Goal: Task Accomplishment & Management: Manage account settings

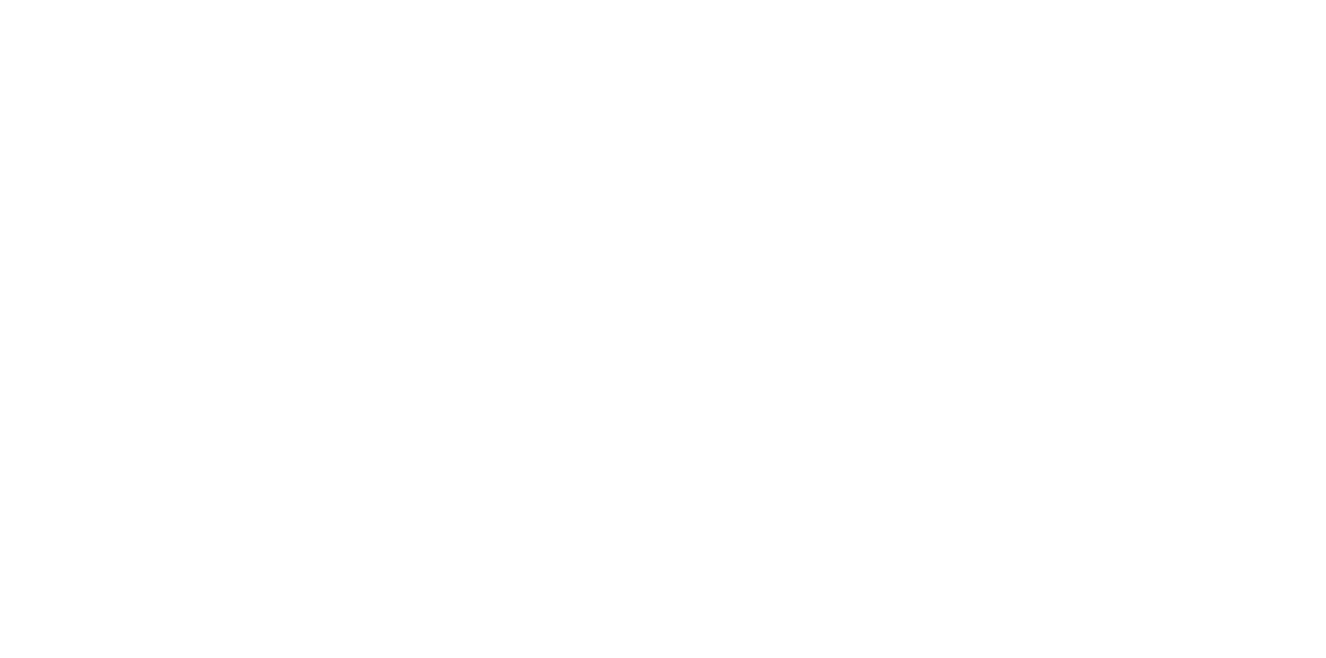
click at [628, 0] on html at bounding box center [663, 0] width 1326 height 0
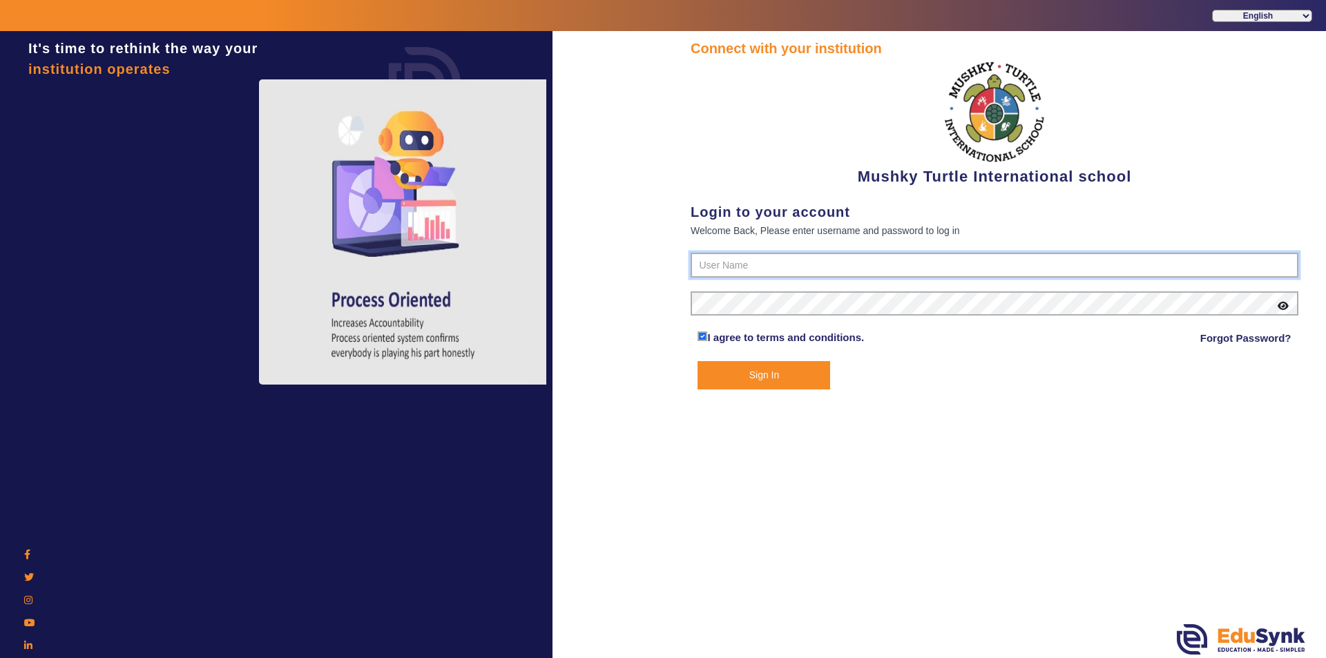
type input "9950605811"
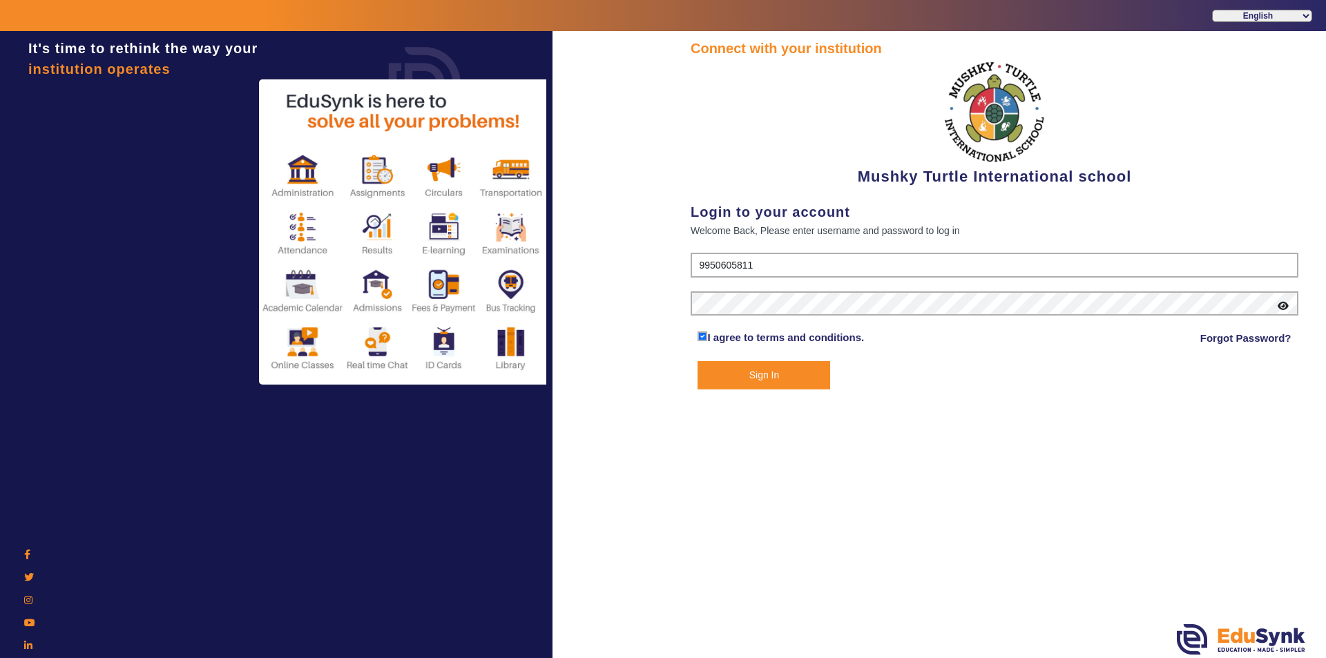
click at [755, 375] on button "Sign In" at bounding box center [763, 375] width 133 height 28
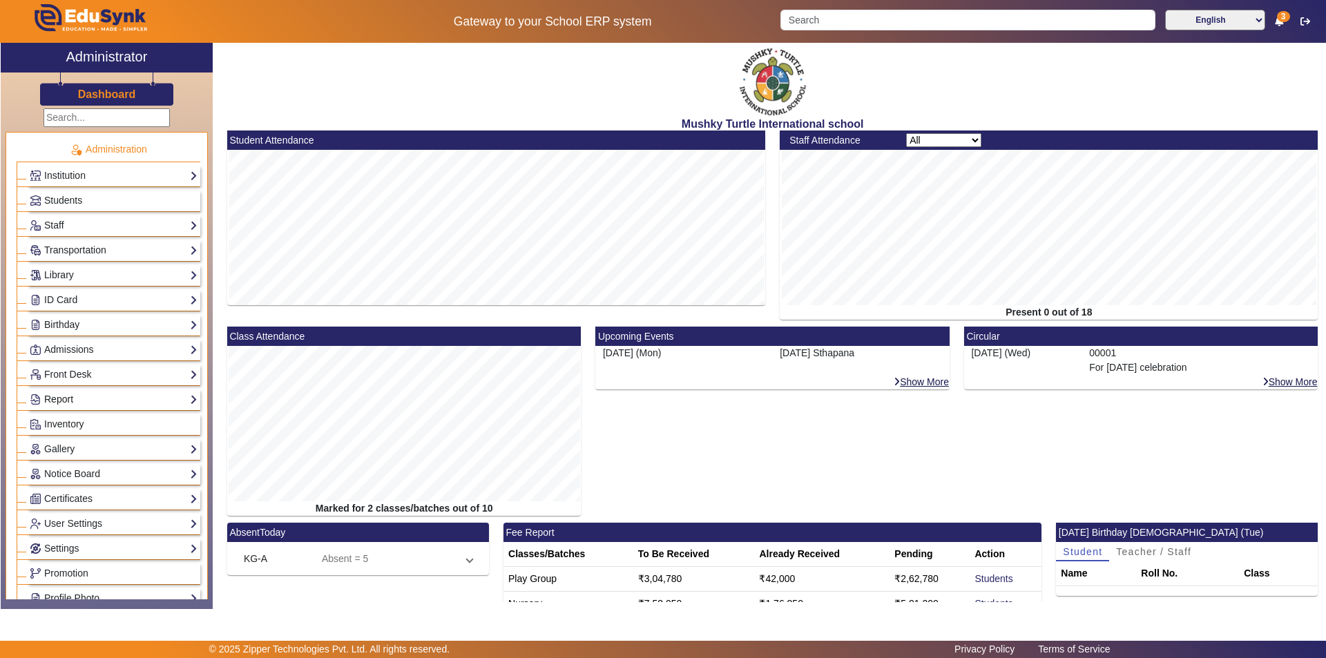
click at [67, 403] on link "Report" at bounding box center [114, 400] width 168 height 16
click at [70, 436] on link "App Invites" at bounding box center [61, 434] width 48 height 11
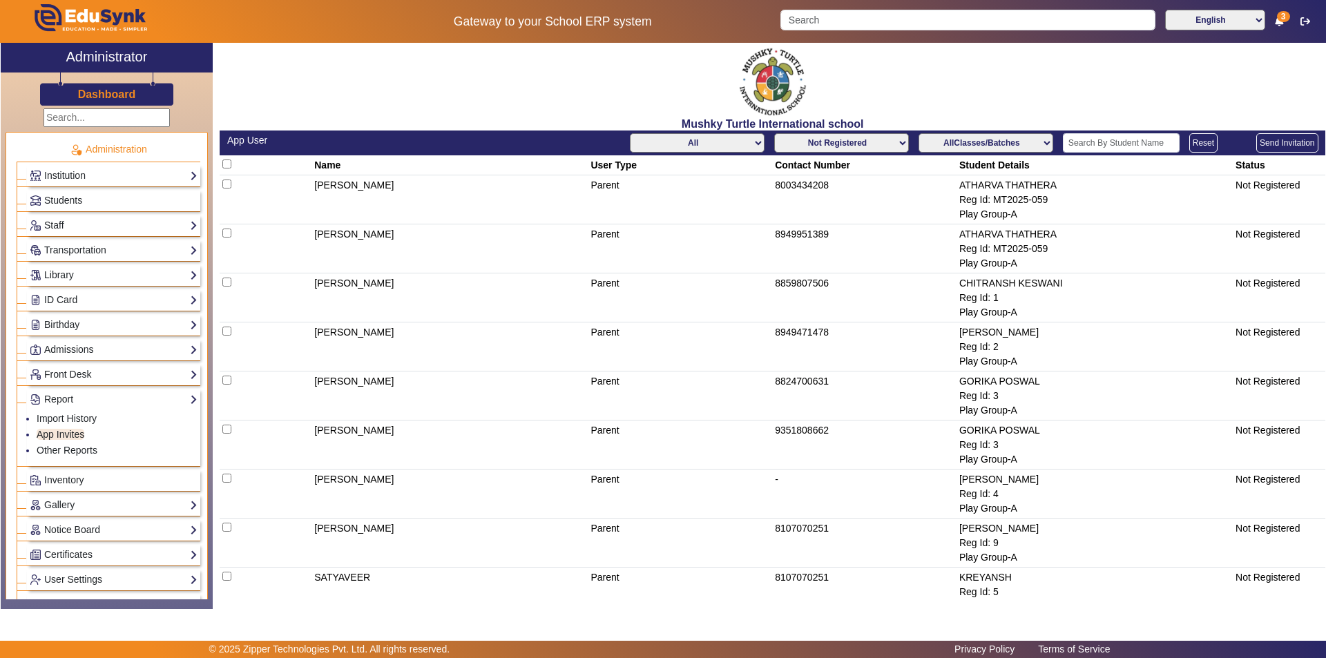
click at [847, 142] on select "Not Registered Registered" at bounding box center [841, 142] width 135 height 19
click at [774, 133] on select "Not Registered Registered" at bounding box center [841, 142] width 135 height 19
click at [1018, 143] on select "AllClasses/Batches Play Group-A Nursery-A KG-A Prep-A Class I-A Class II-A Clas…" at bounding box center [985, 142] width 135 height 19
click at [858, 262] on td "8949951389" at bounding box center [865, 248] width 184 height 49
click at [699, 148] on select "All Teacher Parent Driver Support Staff" at bounding box center [697, 142] width 135 height 19
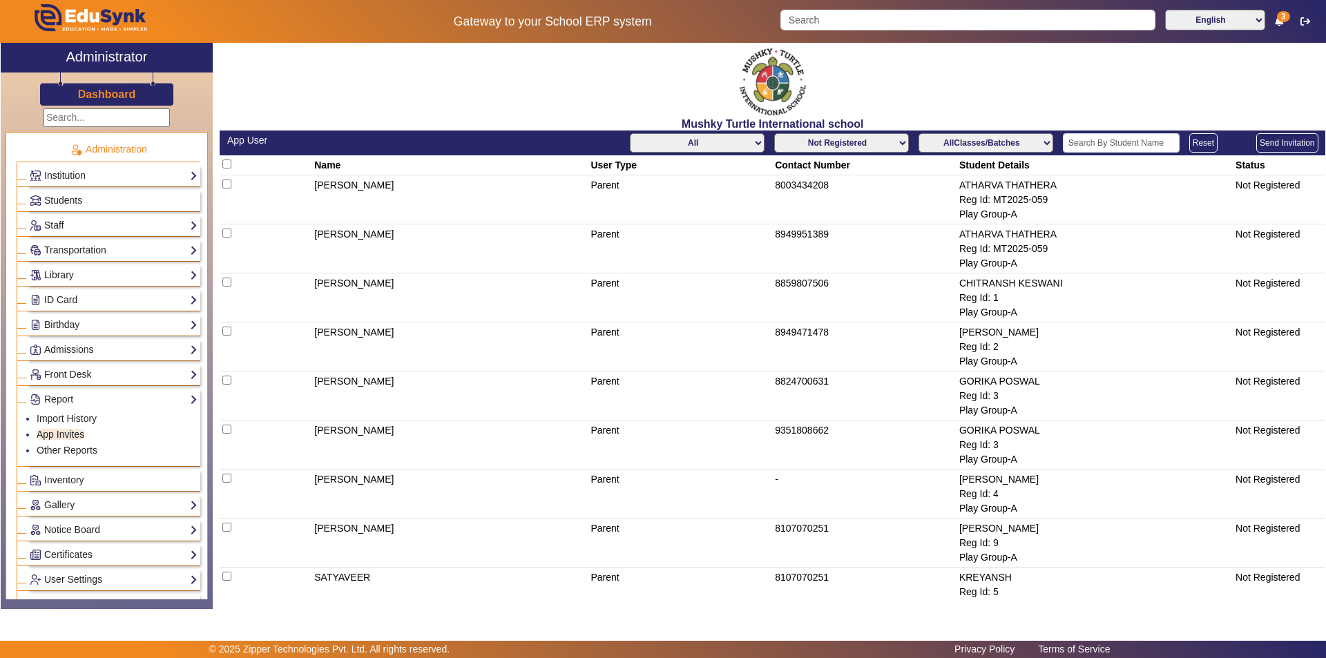
select select "Parent"
click at [630, 133] on select "All Teacher Parent Driver Support Staff" at bounding box center [697, 142] width 135 height 19
click at [994, 145] on select "AllClasses/Batches Play Group-A Nursery-A KG-A Prep-A Class I-A Class II-A Clas…" at bounding box center [985, 142] width 135 height 19
select select "Nursery-A"
click at [918, 133] on select "AllClasses/Batches Play Group-A Nursery-A KG-A Prep-A Class I-A Class II-A Clas…" at bounding box center [985, 142] width 135 height 19
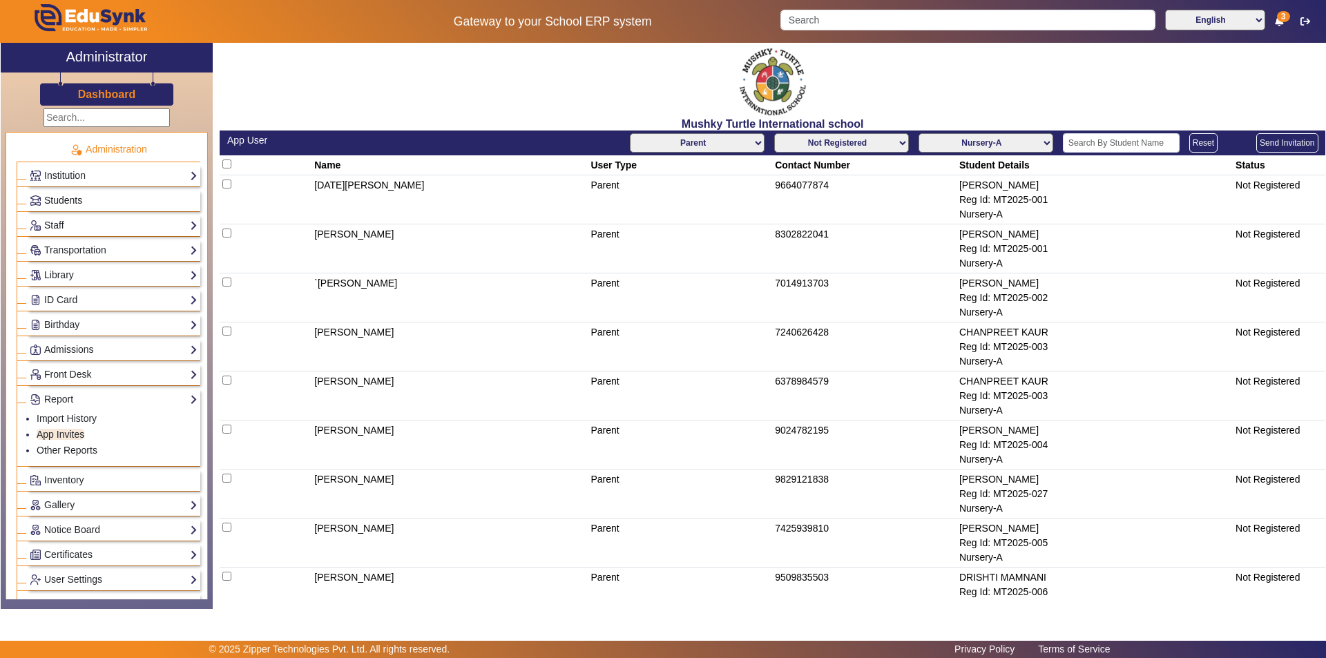
click at [64, 200] on span "Students" at bounding box center [63, 200] width 38 height 11
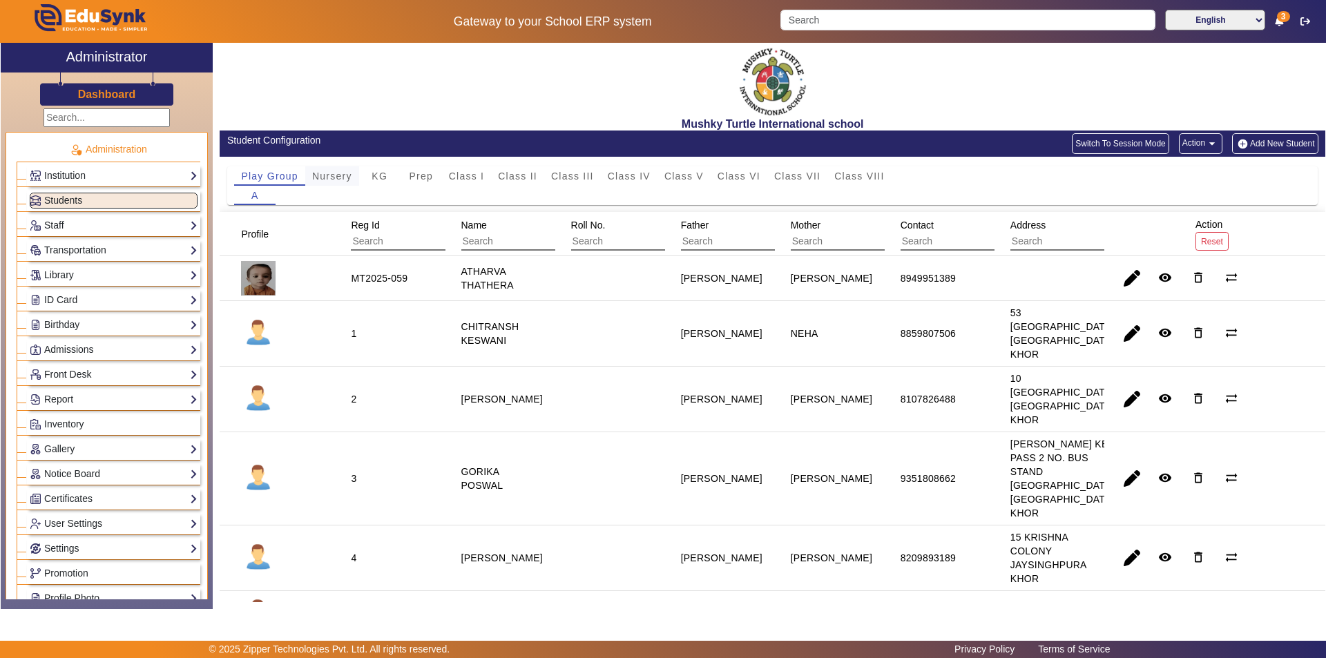
click at [330, 172] on span "Nursery" at bounding box center [332, 176] width 40 height 10
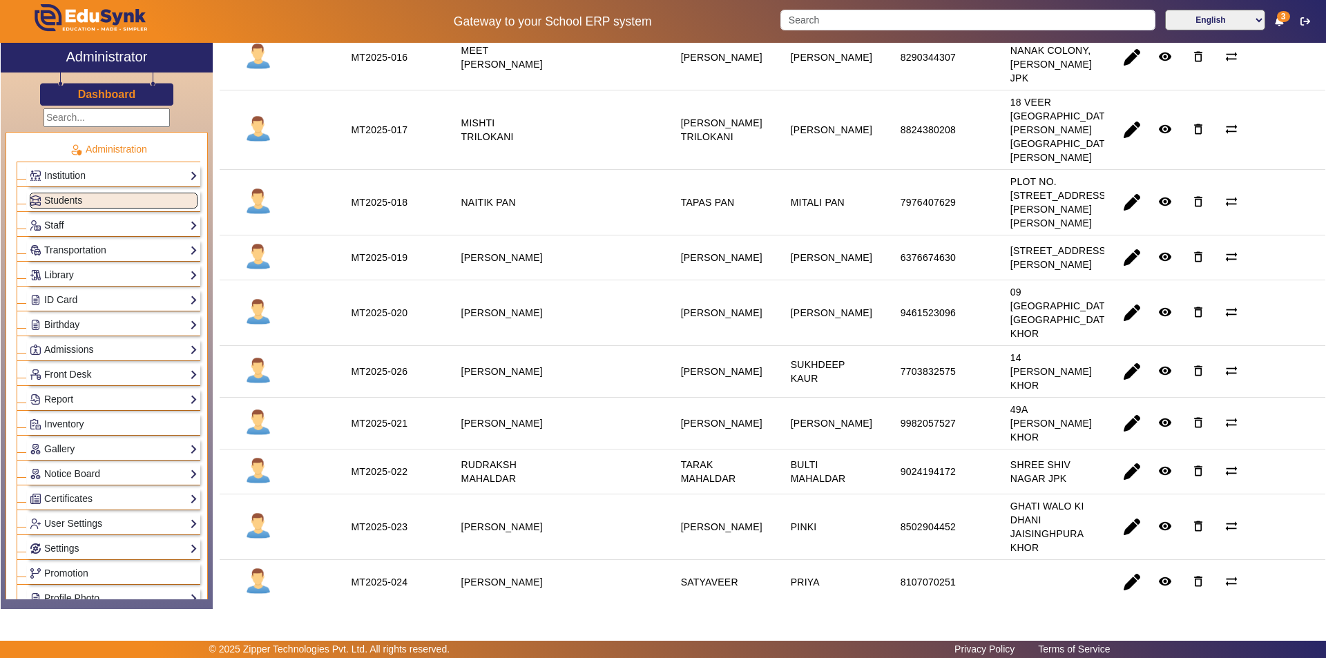
scroll to position [1381, 0]
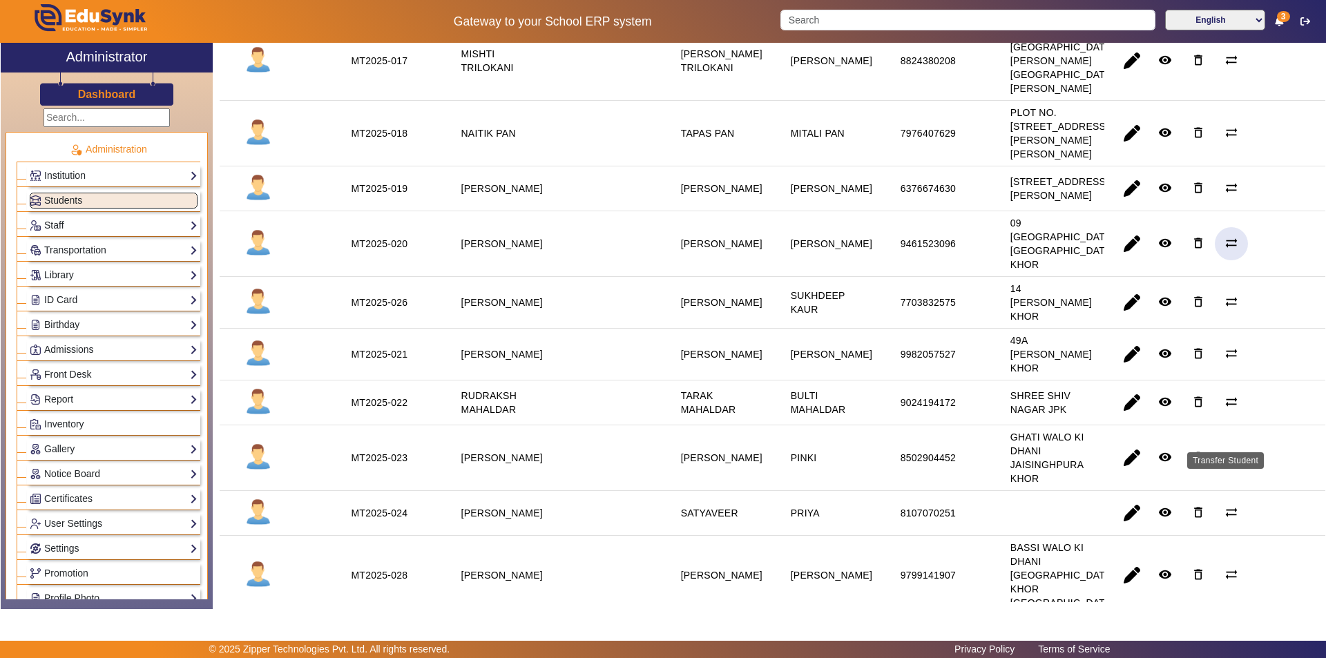
click at [1224, 250] on mat-icon "sync_alt" at bounding box center [1231, 243] width 14 height 14
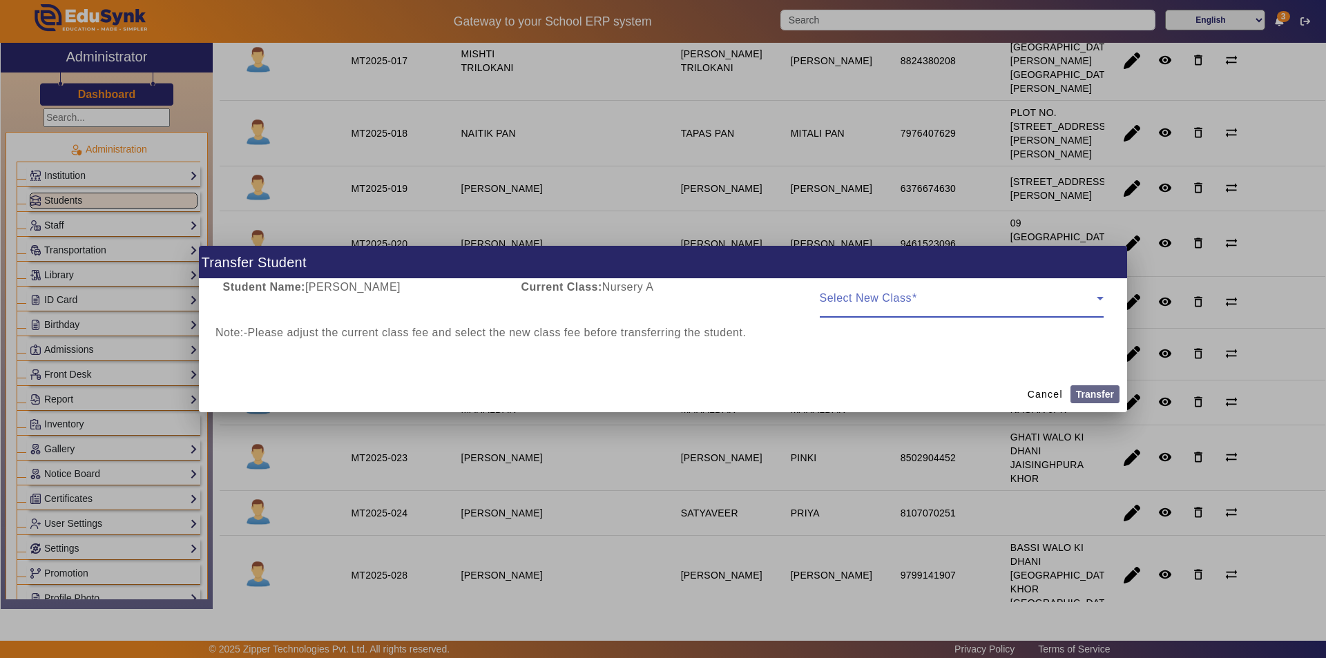
click at [940, 305] on span at bounding box center [958, 304] width 277 height 17
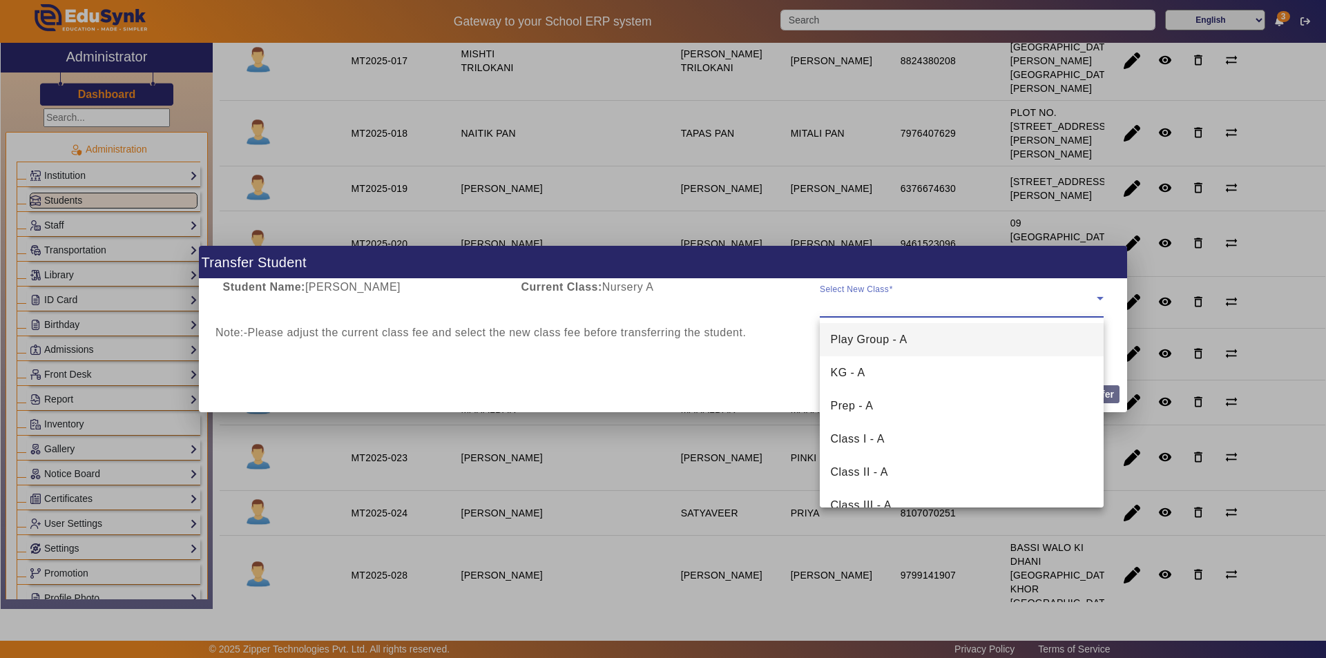
click at [897, 340] on span "Play Group - A" at bounding box center [869, 339] width 77 height 17
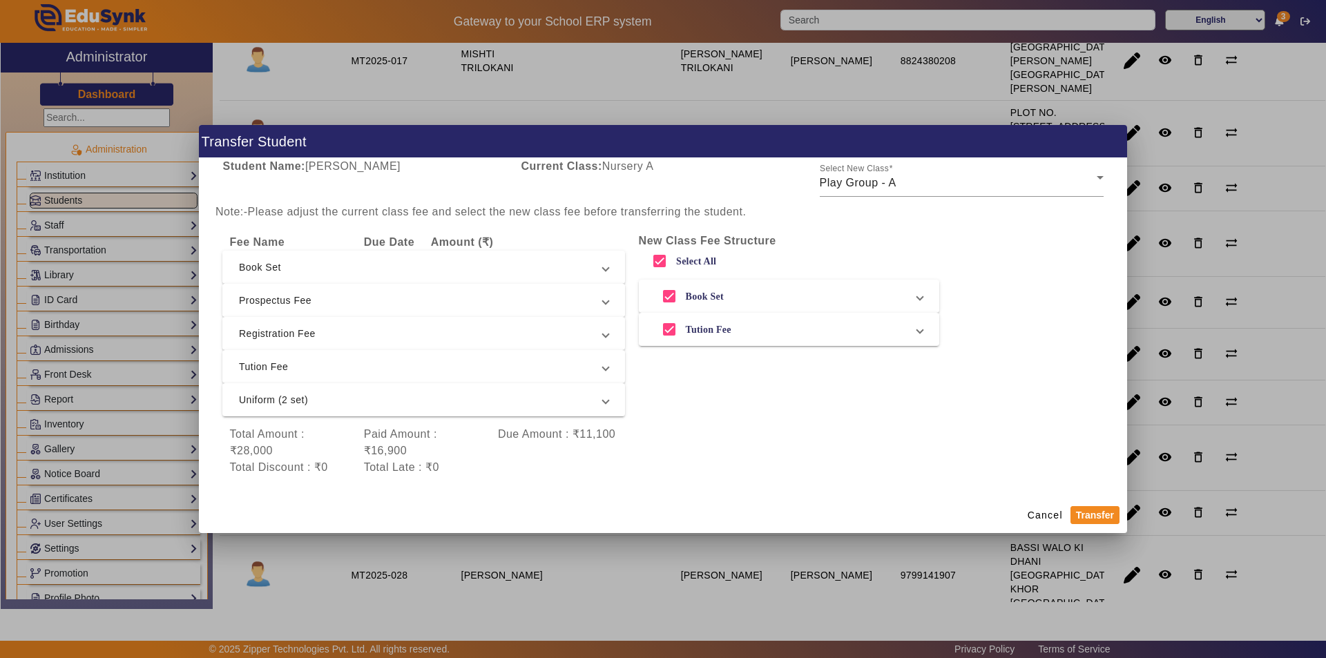
click at [450, 293] on span "Prospectus Fee" at bounding box center [421, 300] width 364 height 17
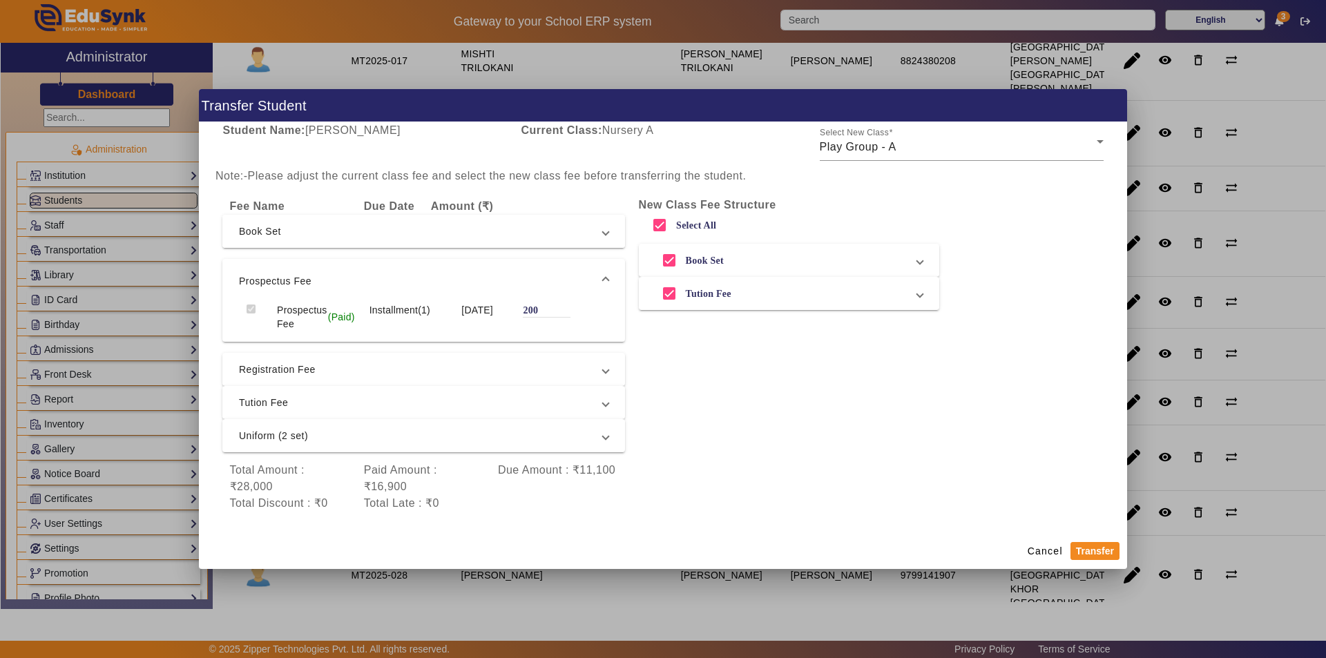
click at [423, 234] on span "Book Set" at bounding box center [421, 231] width 364 height 17
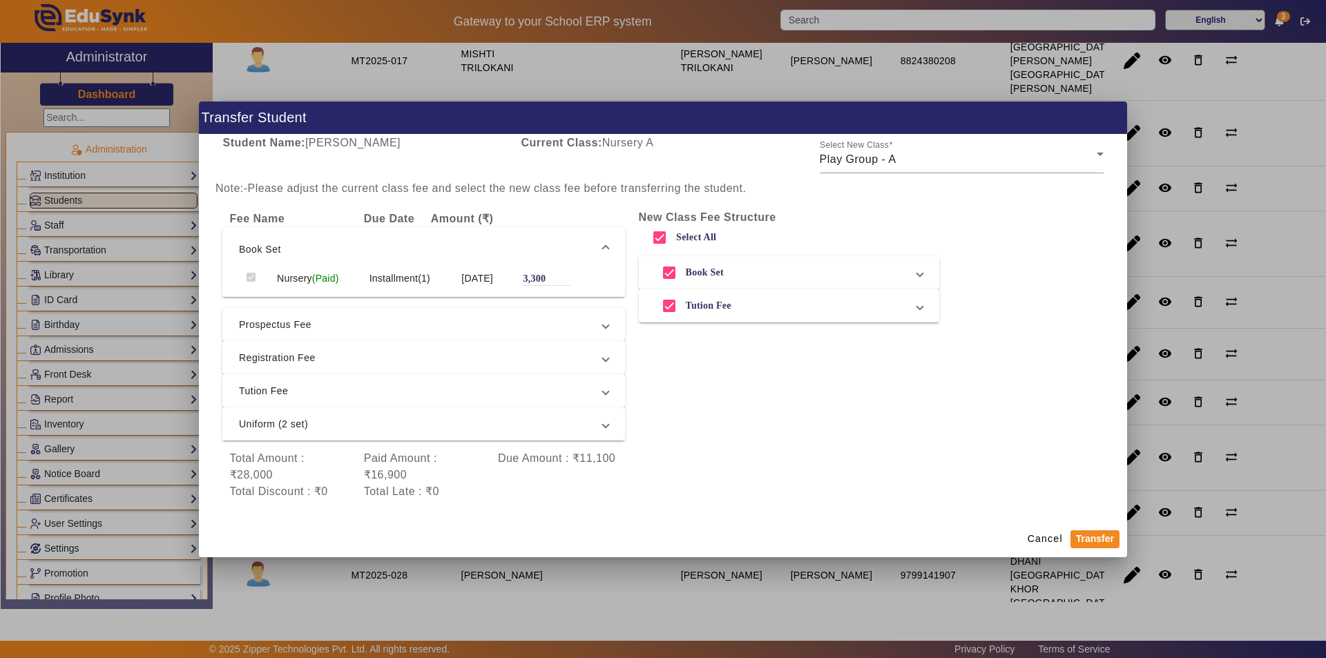
click at [434, 365] on span "Registration Fee" at bounding box center [421, 357] width 364 height 17
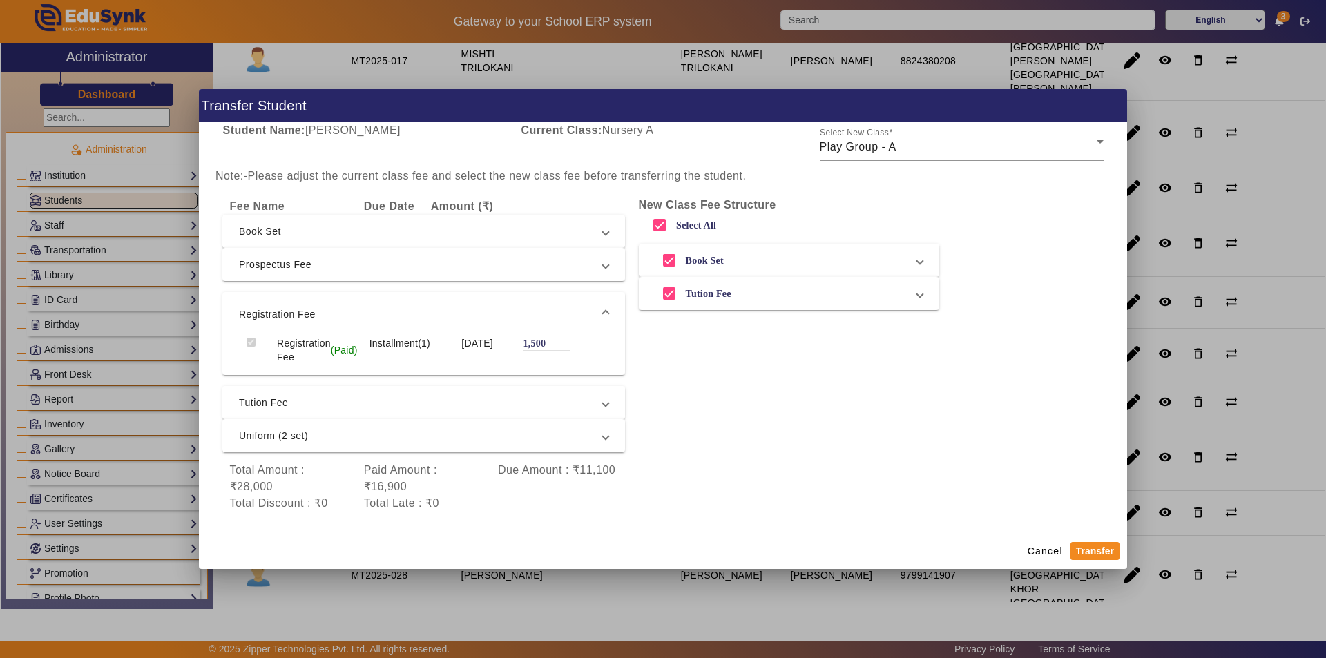
click at [436, 400] on span "Tution Fee" at bounding box center [421, 402] width 364 height 17
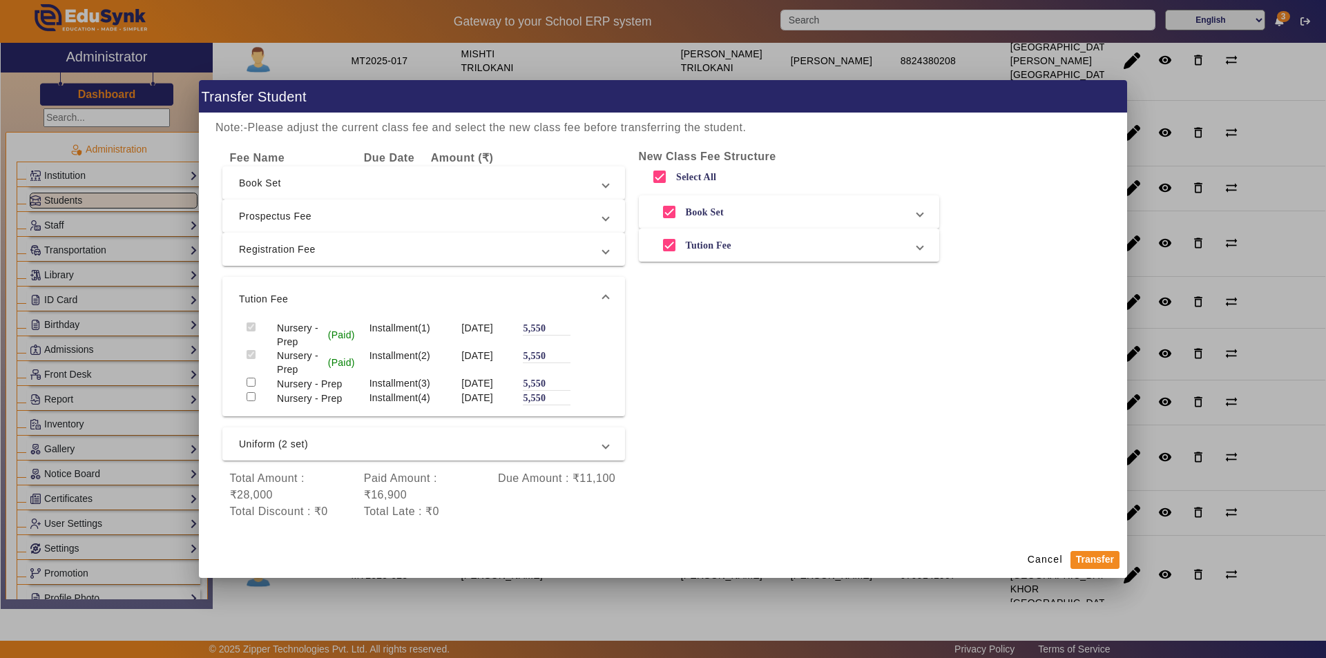
scroll to position [65, 0]
click at [1087, 560] on button "Transfer" at bounding box center [1094, 560] width 49 height 18
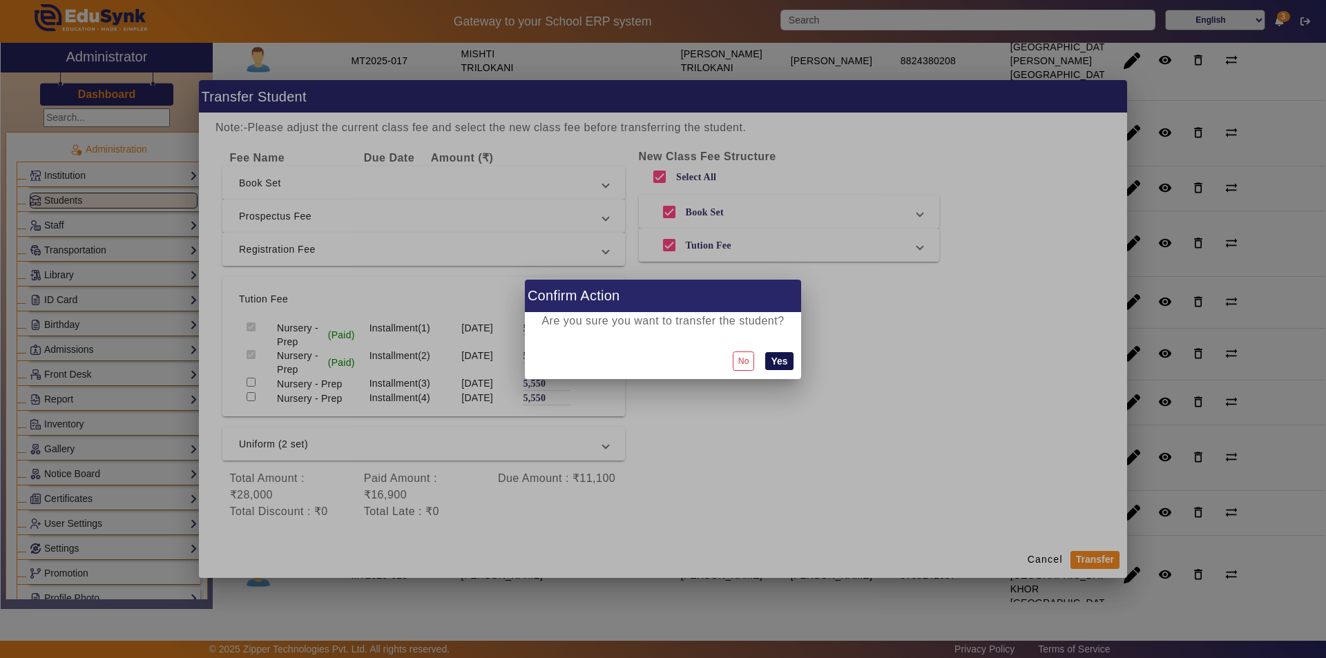
click at [780, 365] on button "Yes" at bounding box center [779, 361] width 28 height 18
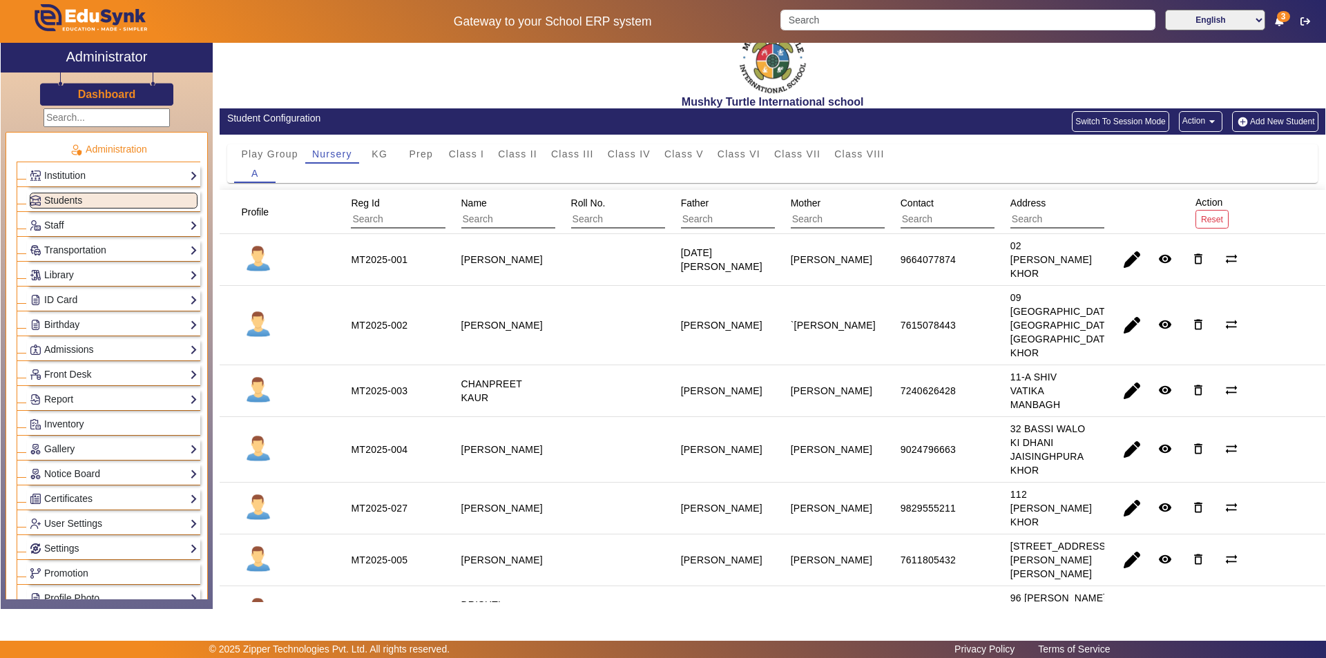
scroll to position [0, 0]
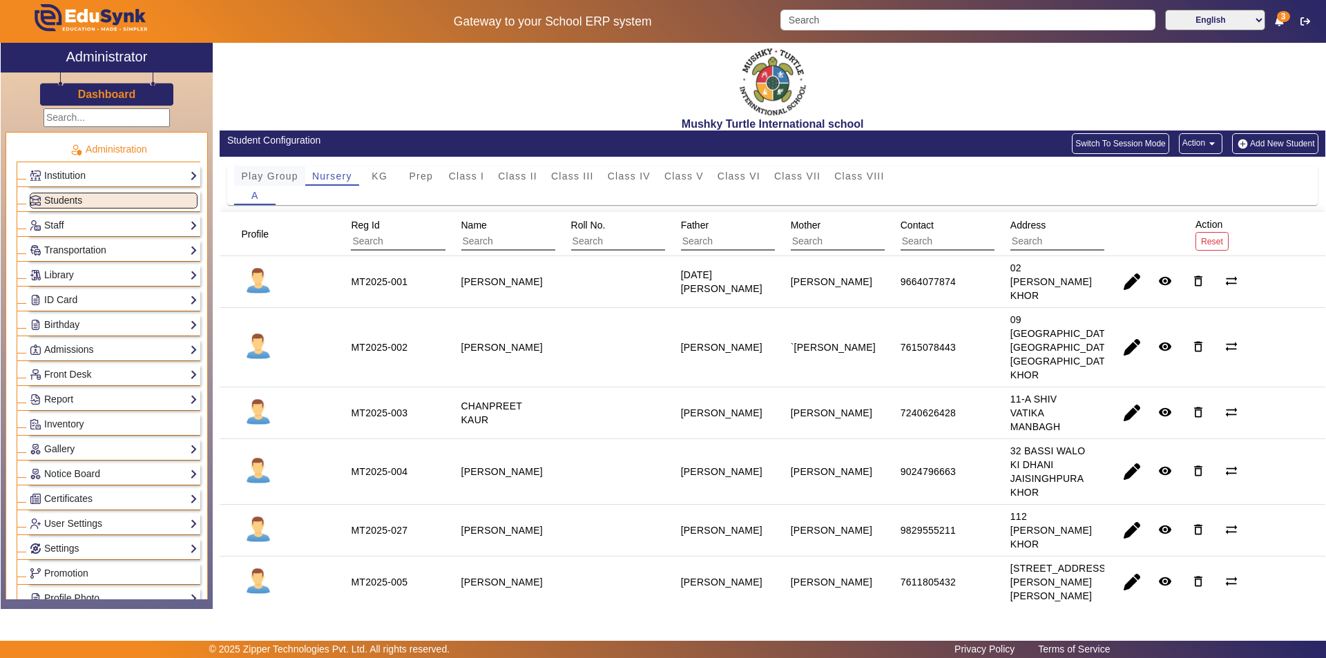
click at [272, 173] on span "Play Group" at bounding box center [269, 176] width 57 height 10
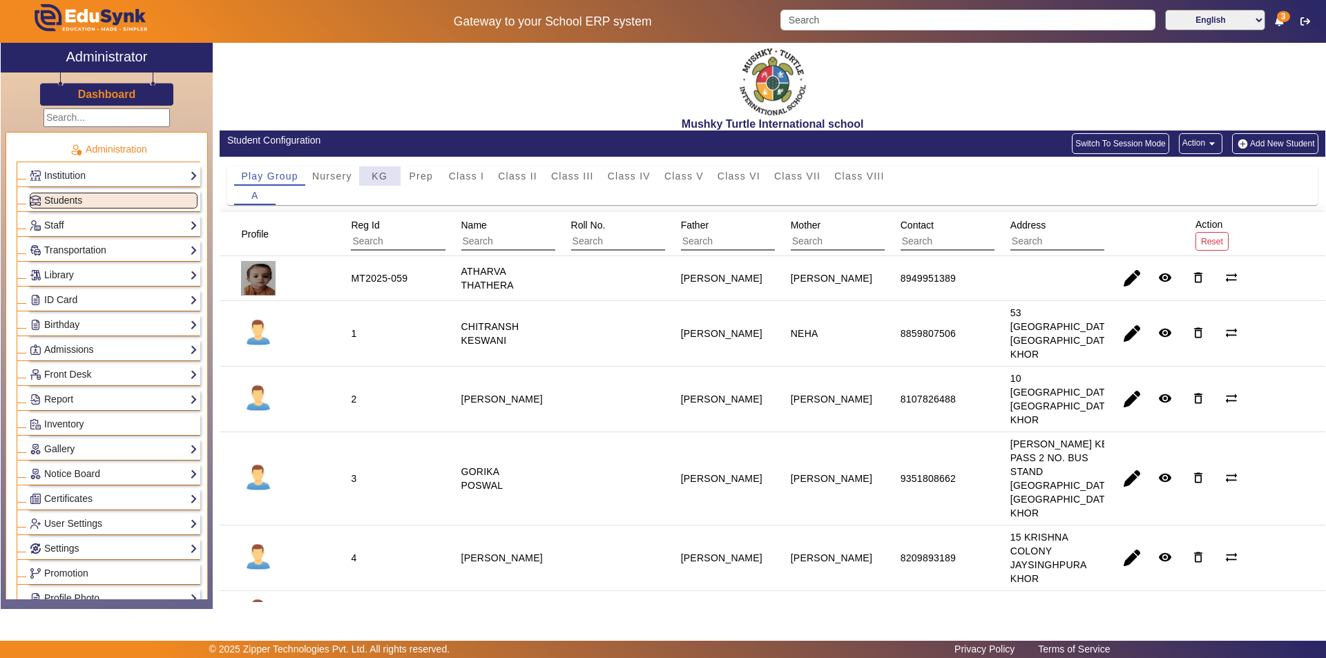
click at [380, 175] on span "KG" at bounding box center [379, 176] width 16 height 10
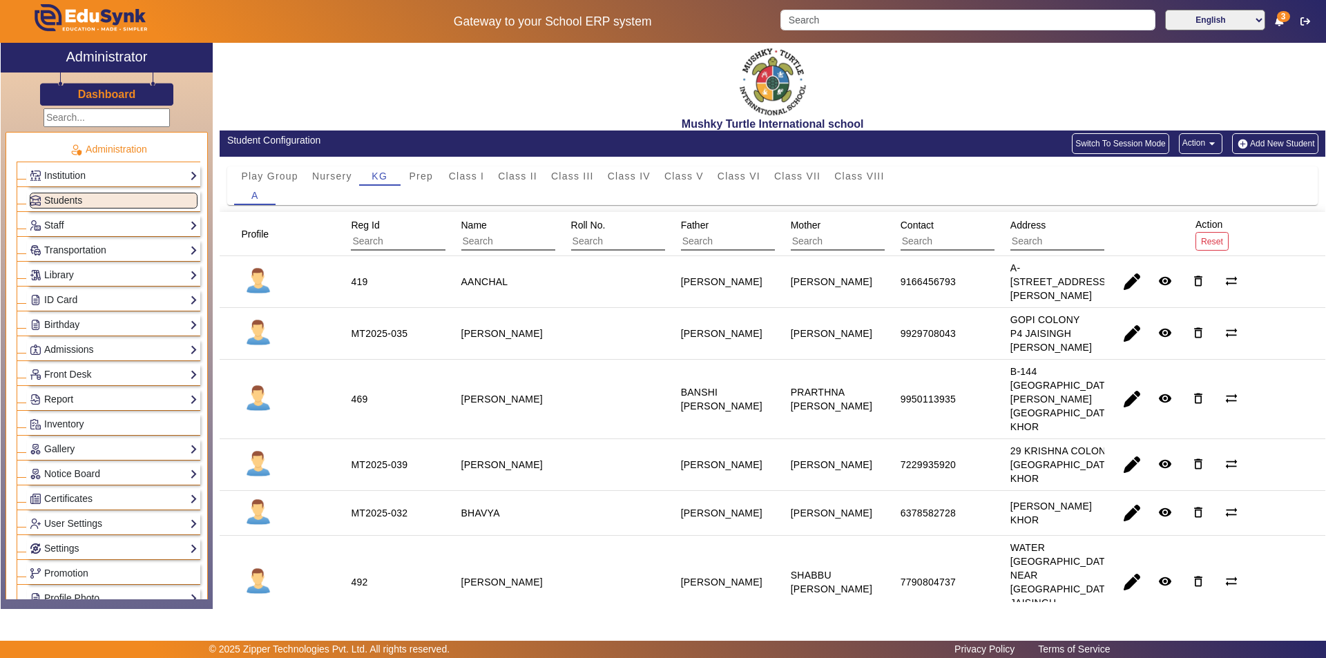
click at [84, 402] on link "Report" at bounding box center [114, 400] width 168 height 16
